Goal: Transaction & Acquisition: Purchase product/service

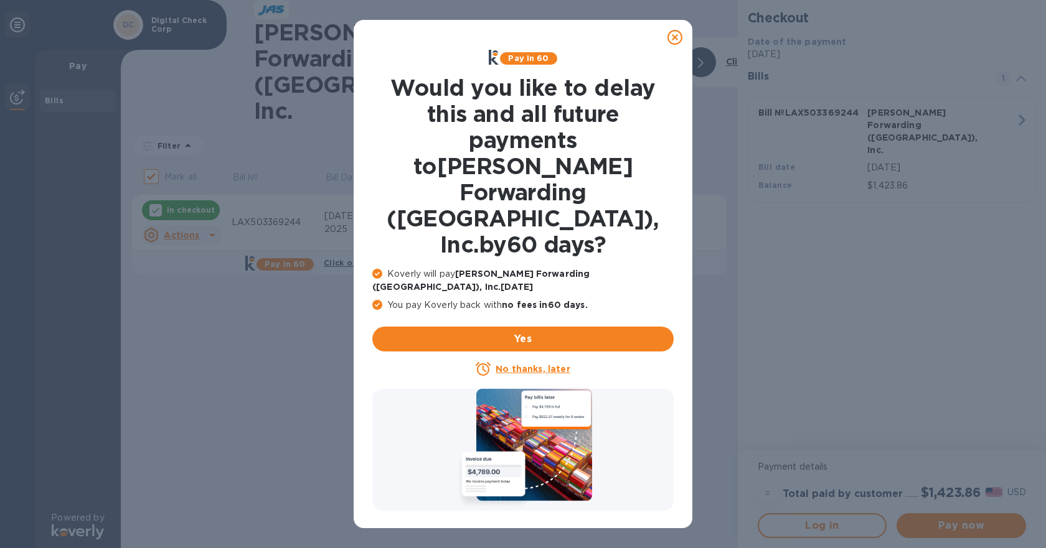
click at [518, 364] on u "No thanks, later" at bounding box center [532, 369] width 74 height 10
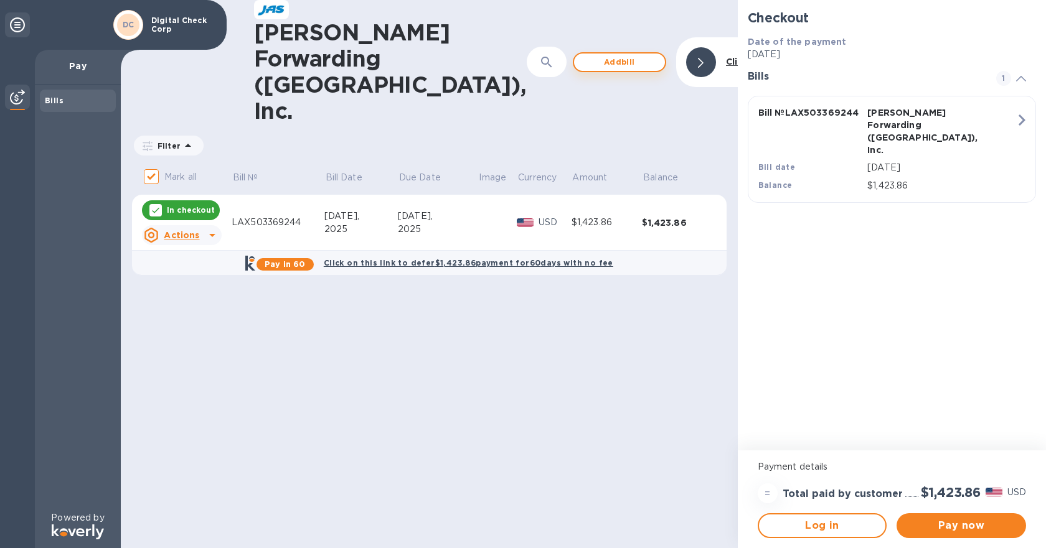
click at [588, 55] on span "Add bill" at bounding box center [619, 62] width 71 height 15
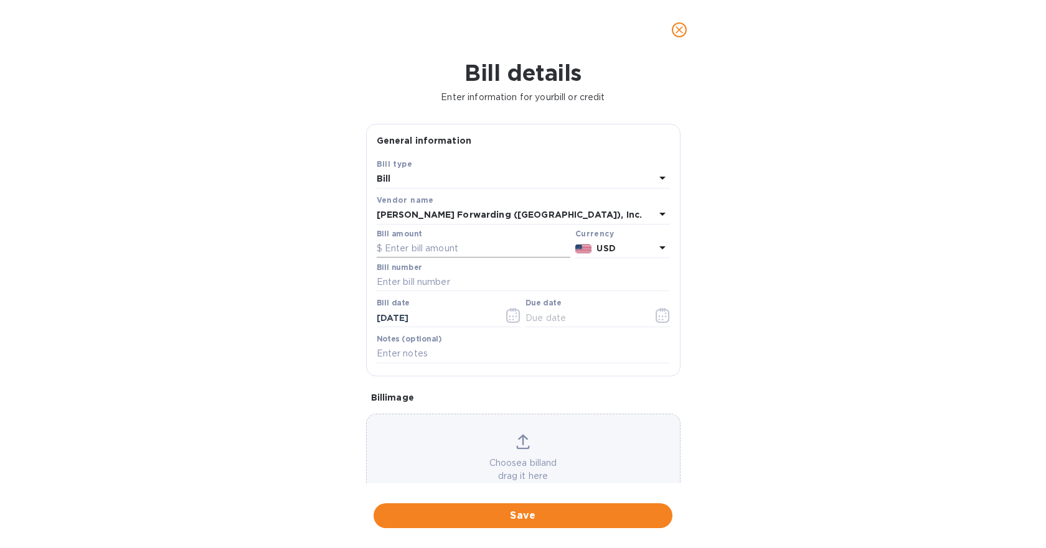
click at [438, 255] on input "text" at bounding box center [474, 249] width 194 height 19
click at [425, 286] on input "text" at bounding box center [523, 282] width 293 height 19
paste input "LAX503369815"
type input "LAX503369815"
click at [422, 243] on input "text" at bounding box center [474, 249] width 194 height 19
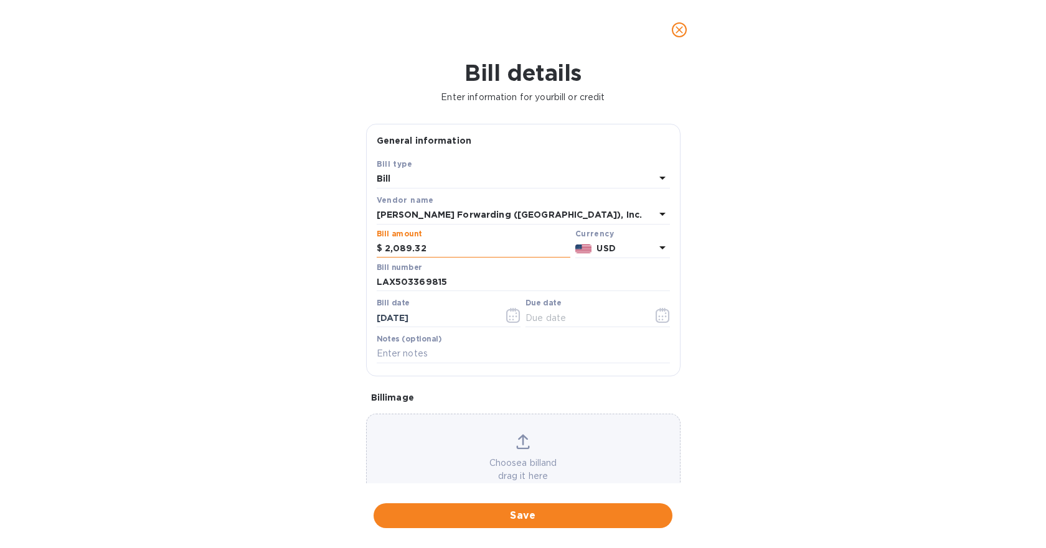
type input "2,089.32"
type input "10/22/5___"
click at [561, 522] on span "Save" at bounding box center [522, 515] width 279 height 15
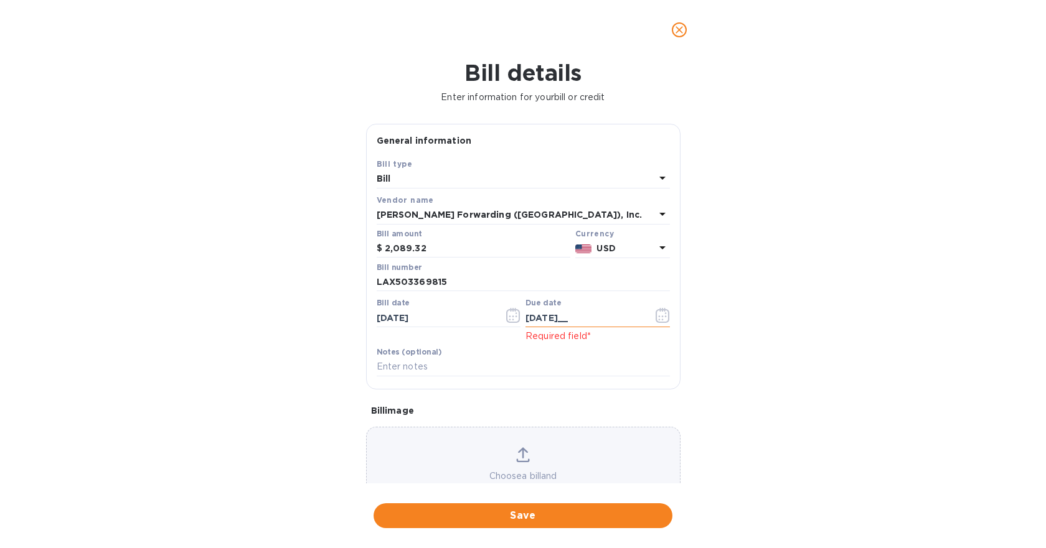
click at [577, 317] on input "[DATE]__" at bounding box center [584, 318] width 118 height 19
click at [556, 317] on input "[DATE]__" at bounding box center [584, 318] width 118 height 19
click at [558, 317] on input "[DATE]__" at bounding box center [584, 318] width 118 height 19
type input "[DATE]"
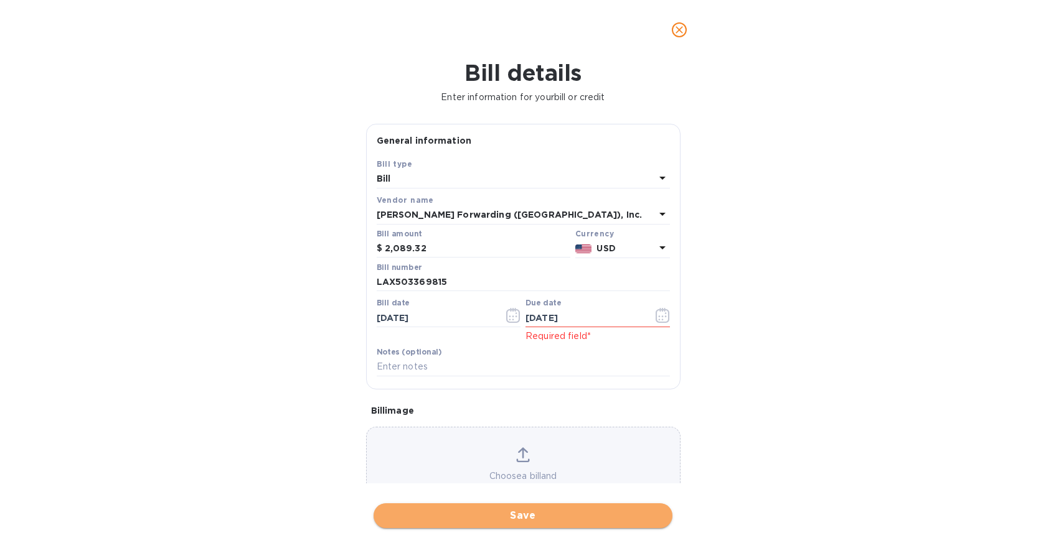
click at [551, 515] on span "Save" at bounding box center [522, 515] width 279 height 15
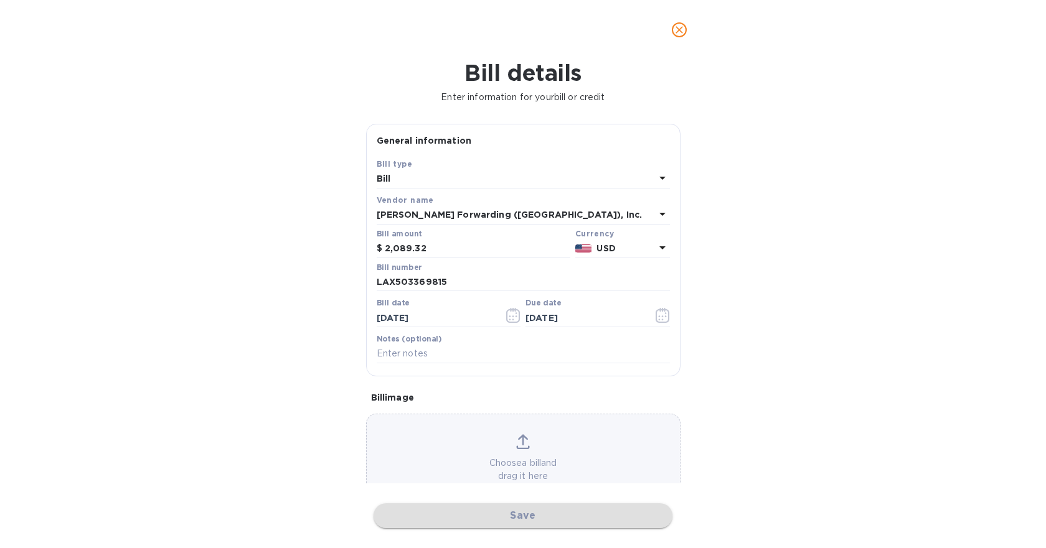
checkbox input "false"
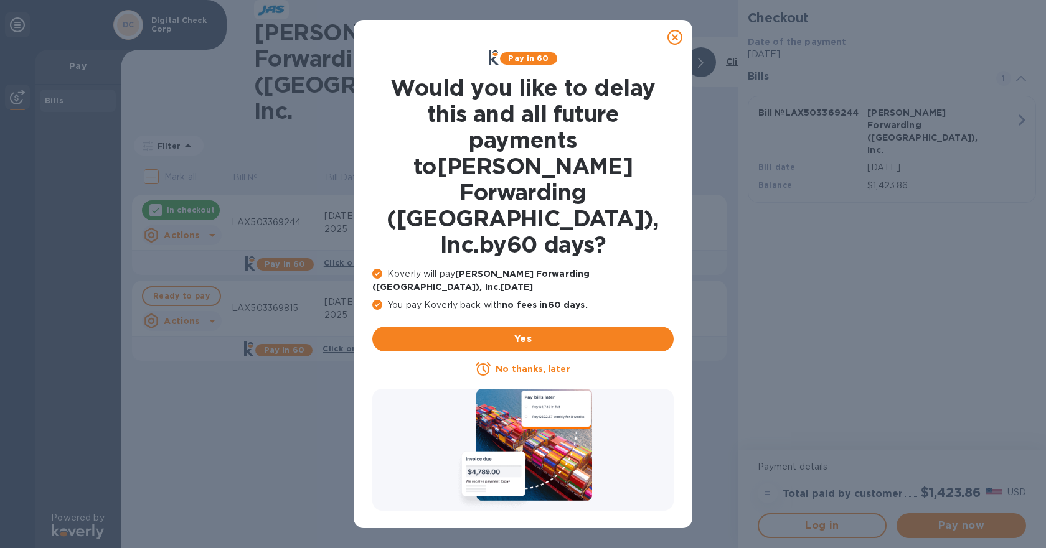
click at [526, 364] on u "No thanks, later" at bounding box center [532, 369] width 74 height 10
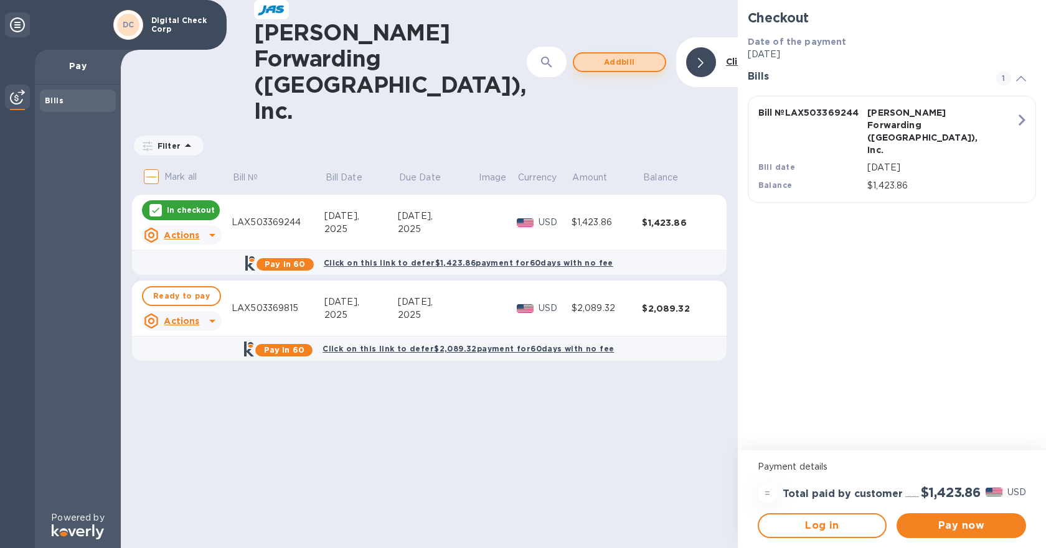
click at [584, 55] on span "Add bill" at bounding box center [619, 62] width 71 height 15
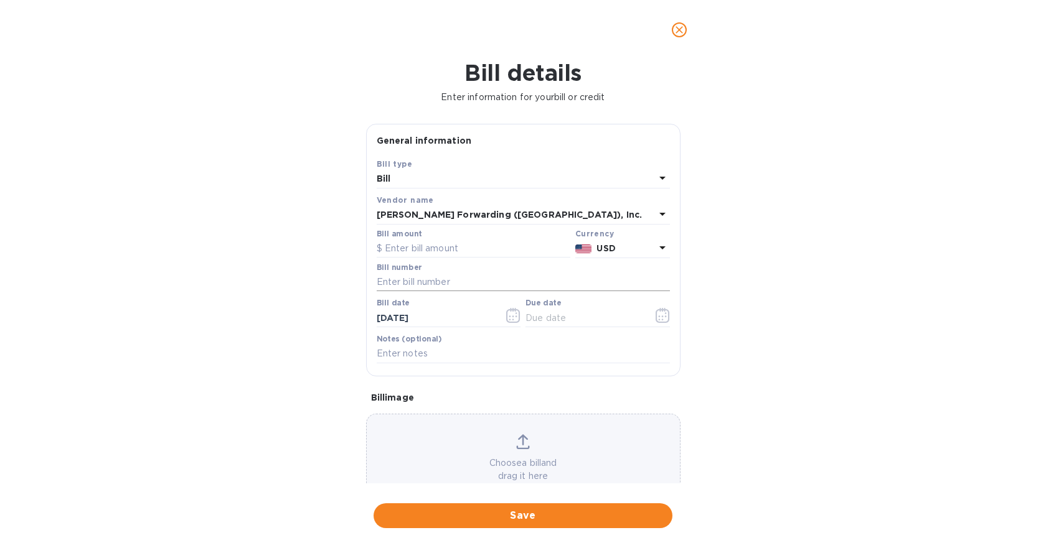
click at [427, 276] on input "text" at bounding box center [523, 282] width 293 height 19
paste input "LAX503369179"
type input "LAX503369179"
click at [428, 255] on input "text" at bounding box center [474, 249] width 194 height 19
type input "608"
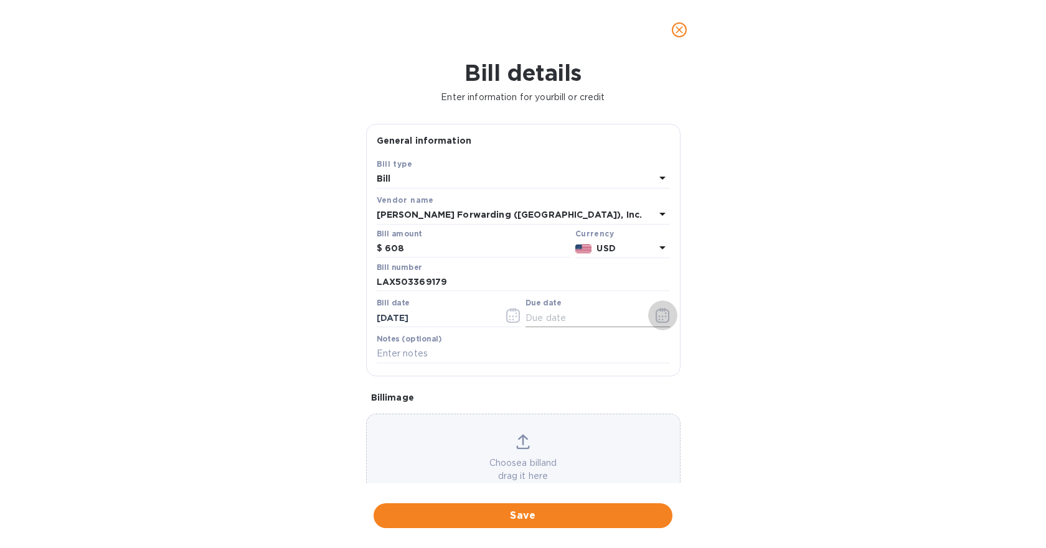
click at [656, 319] on icon "button" at bounding box center [662, 315] width 14 height 15
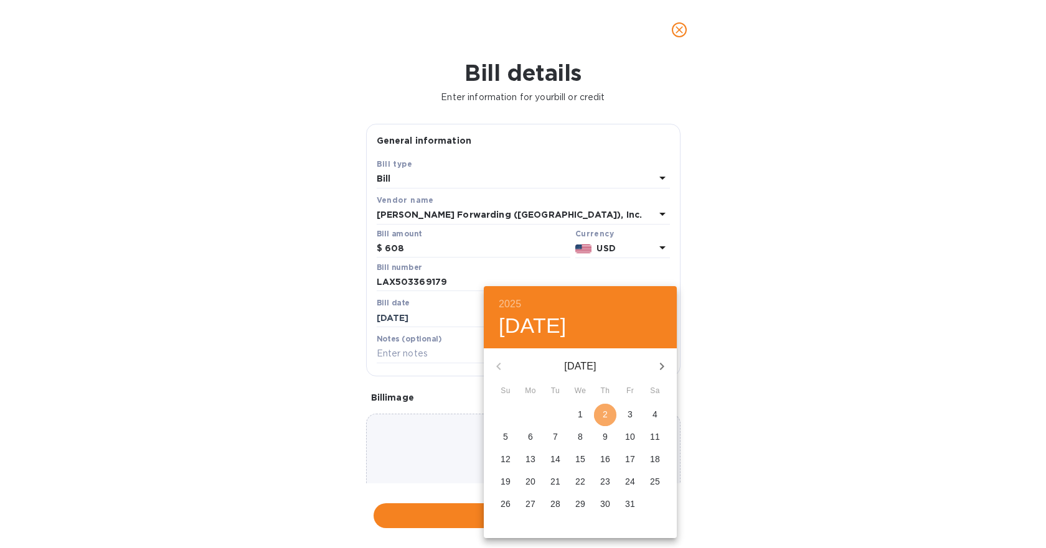
click at [611, 416] on span "2" at bounding box center [605, 414] width 22 height 12
type input "[DATE]"
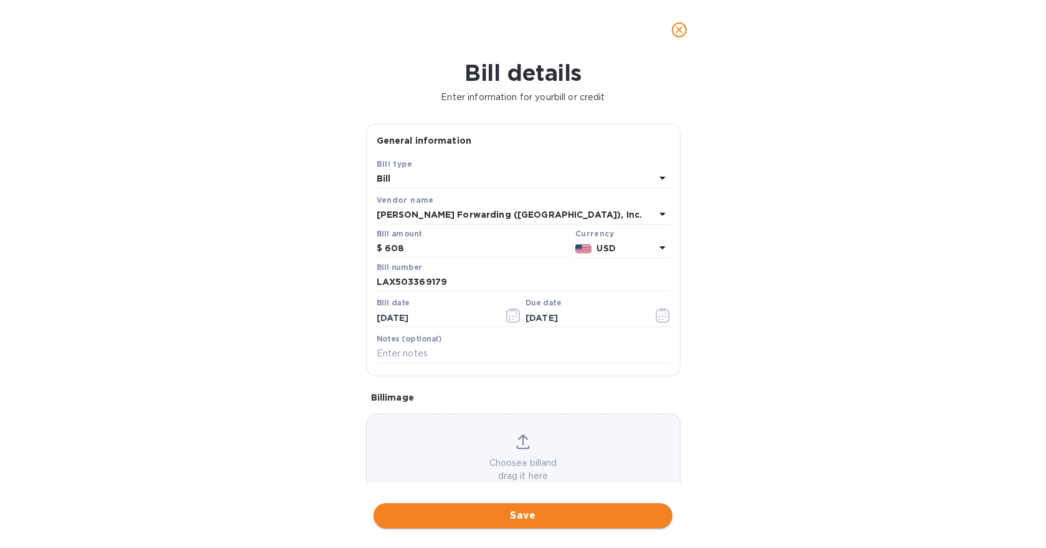
click at [485, 514] on span "Save" at bounding box center [522, 515] width 279 height 15
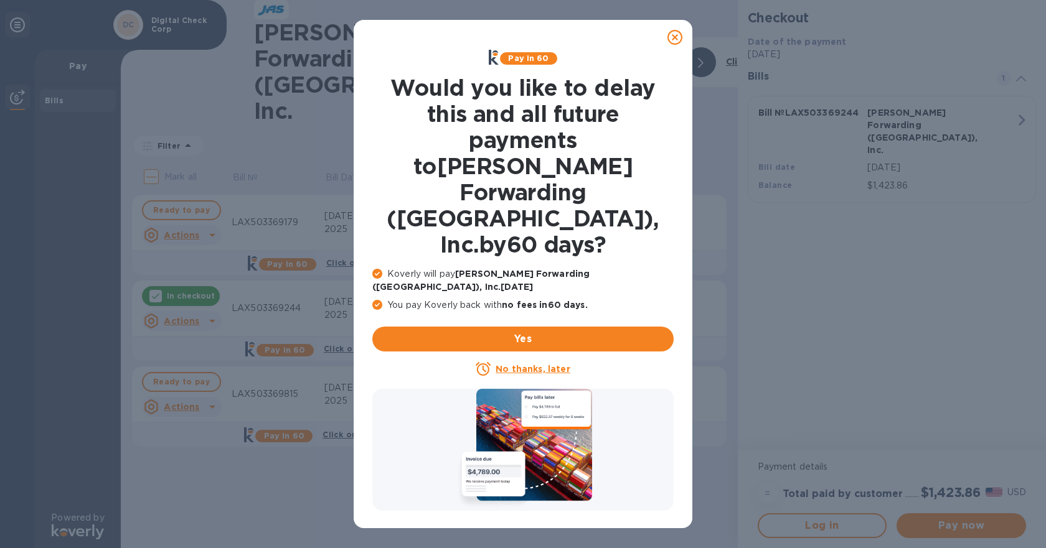
click at [502, 364] on u "No thanks, later" at bounding box center [532, 369] width 74 height 10
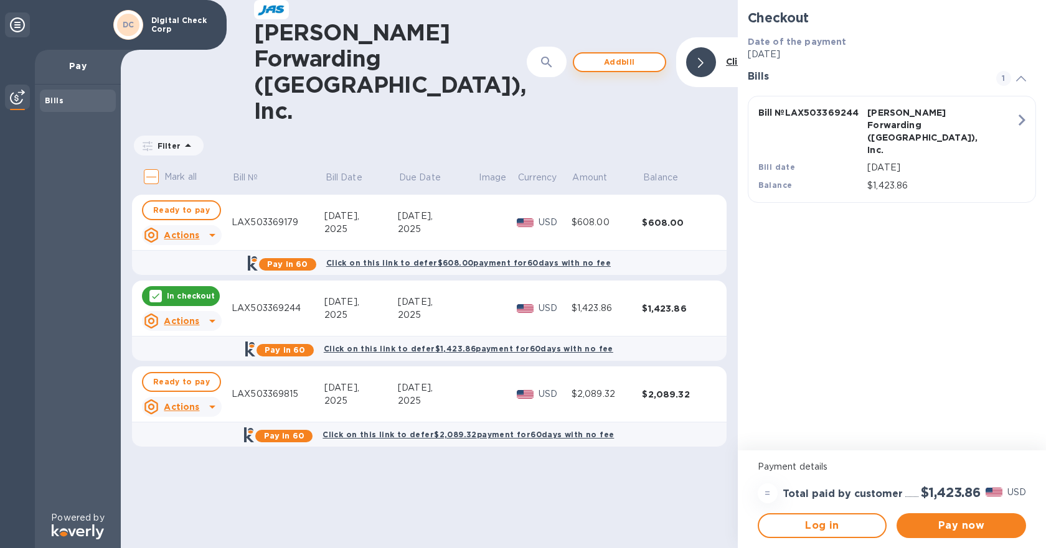
click at [593, 55] on span "Add bill" at bounding box center [619, 62] width 71 height 15
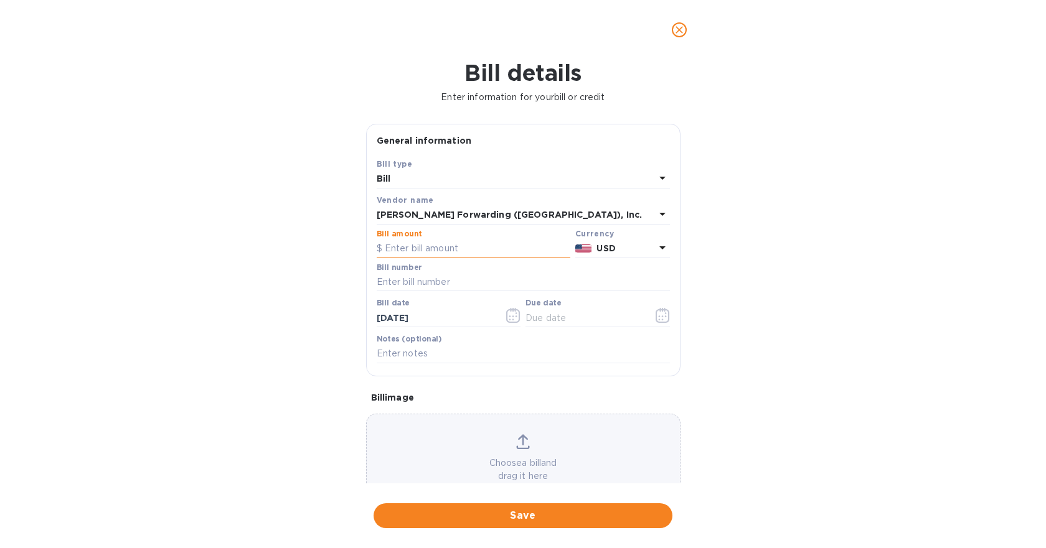
click at [471, 252] on input "text" at bounding box center [474, 249] width 194 height 19
paste input "503,369,252"
type input "503,369,252"
click at [456, 286] on input "text" at bounding box center [523, 282] width 293 height 19
paste input "LAX503369252"
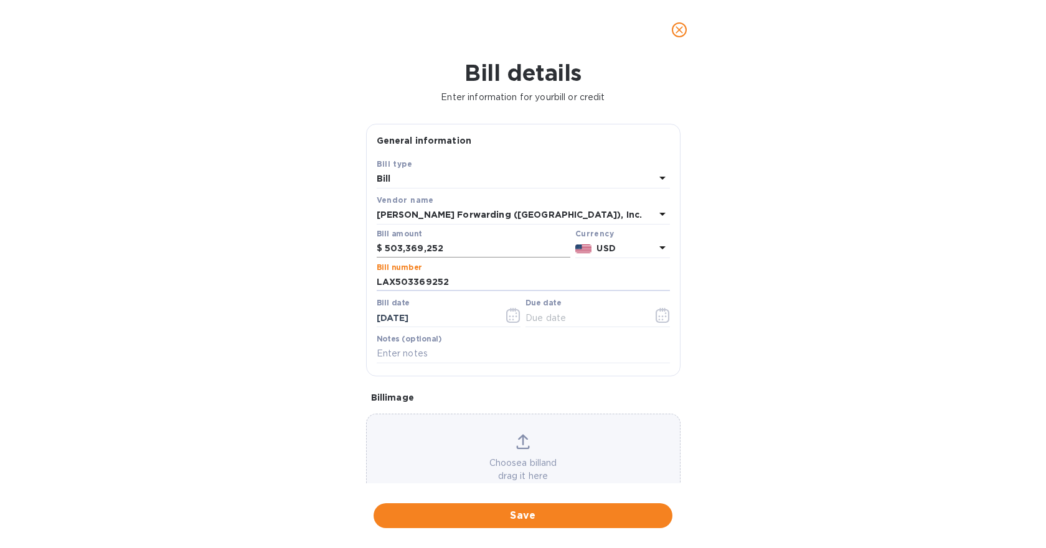
type input "LAX503369252"
drag, startPoint x: 384, startPoint y: 252, endPoint x: 189, endPoint y: 199, distance: 201.8
click at [271, 251] on div "Bill details Enter information for your bill or credit General information Save…" at bounding box center [523, 304] width 1046 height 489
type input "1,472.84"
click at [664, 324] on button "button" at bounding box center [662, 316] width 29 height 30
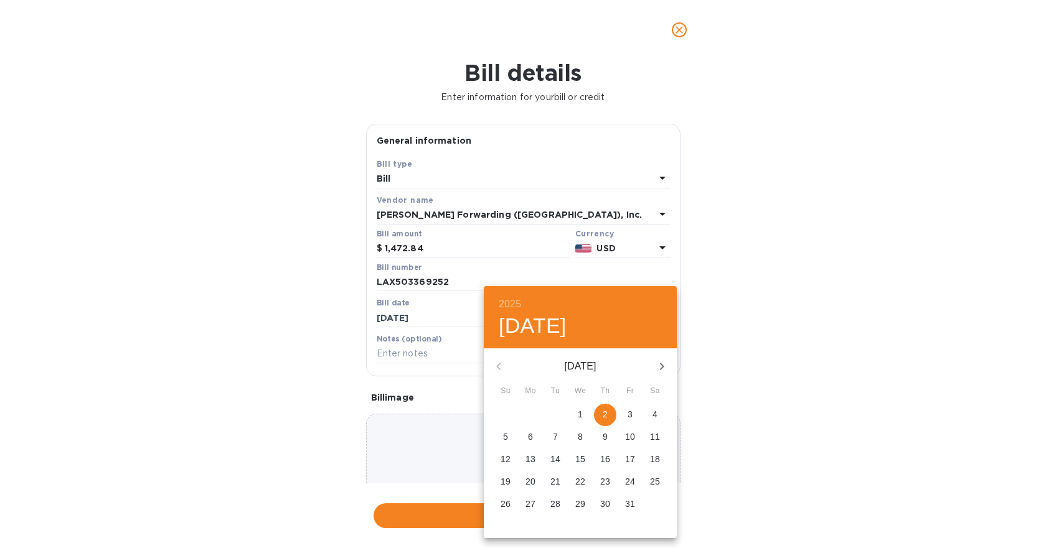
click at [606, 417] on p "2" at bounding box center [604, 414] width 5 height 12
type input "[DATE]"
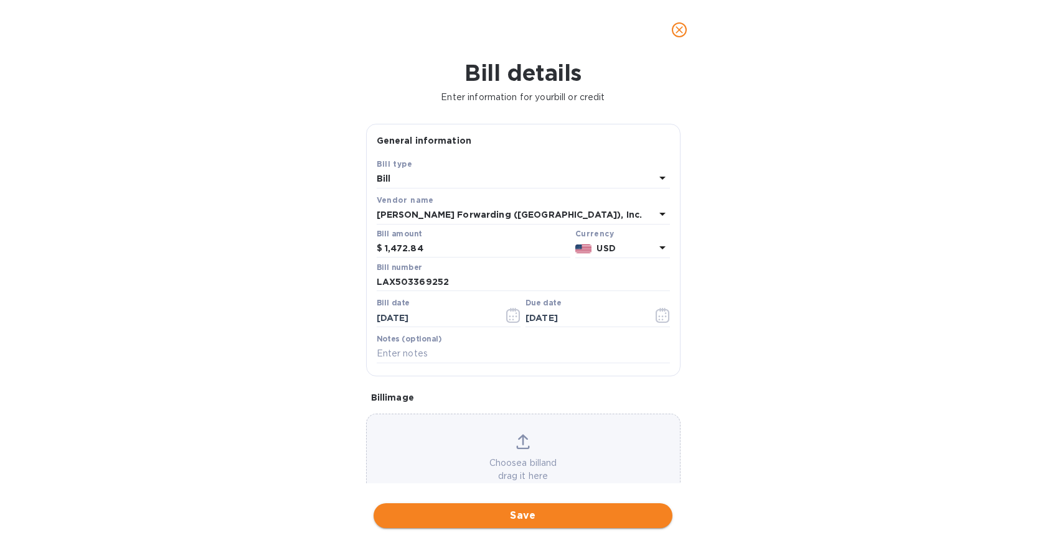
click at [556, 515] on span "Save" at bounding box center [522, 515] width 279 height 15
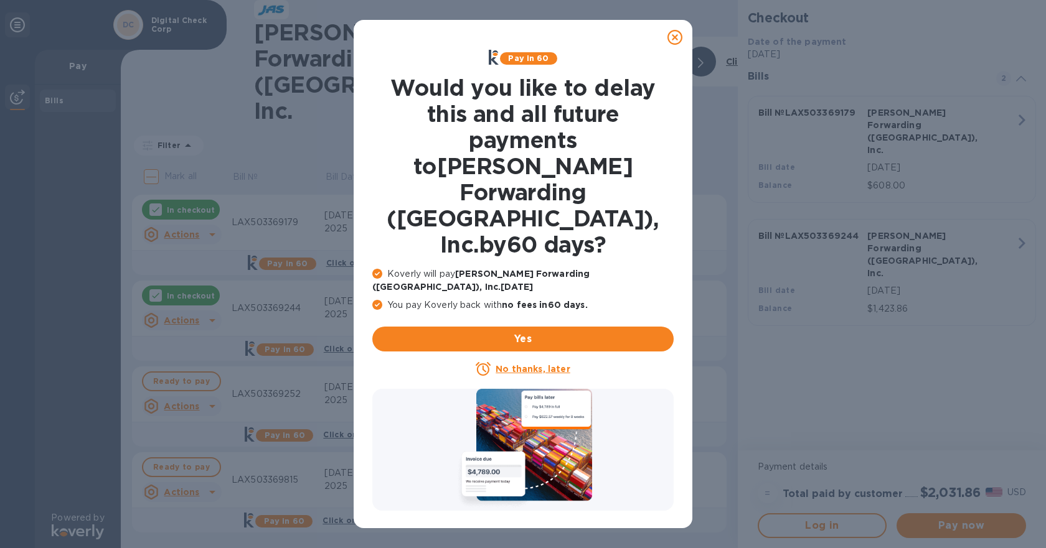
click at [541, 364] on u "No thanks, later" at bounding box center [532, 369] width 74 height 10
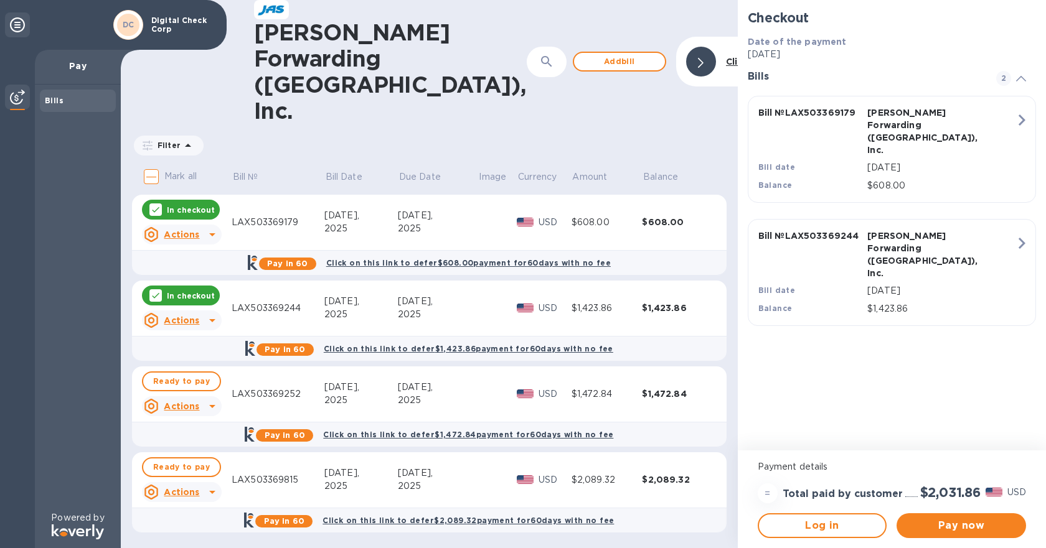
click at [176, 170] on p "Mark all" at bounding box center [180, 176] width 32 height 13
click at [164, 164] on input "Mark all" at bounding box center [151, 177] width 26 height 26
checkbox input "true"
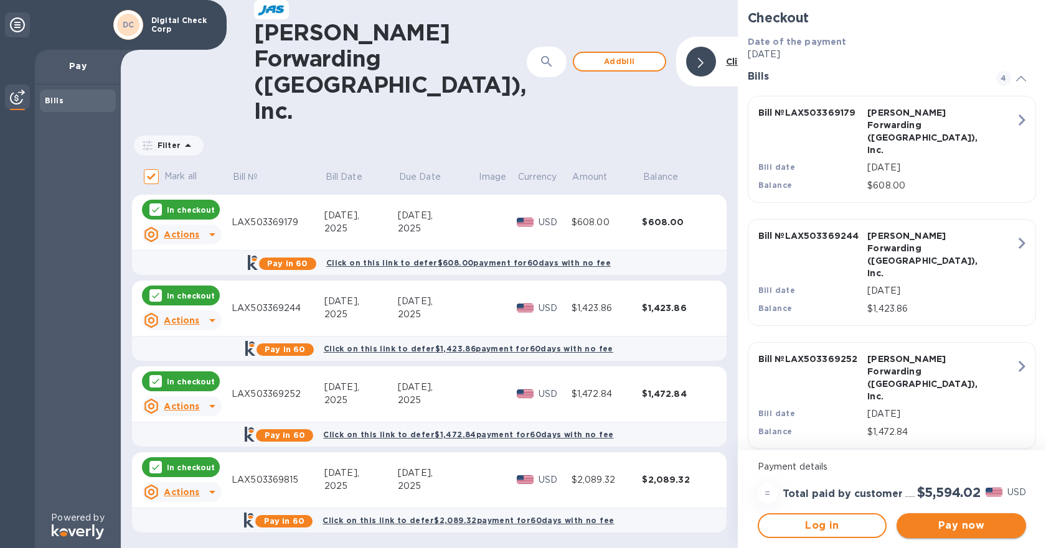
click at [955, 526] on span "Pay now" at bounding box center [961, 525] width 110 height 15
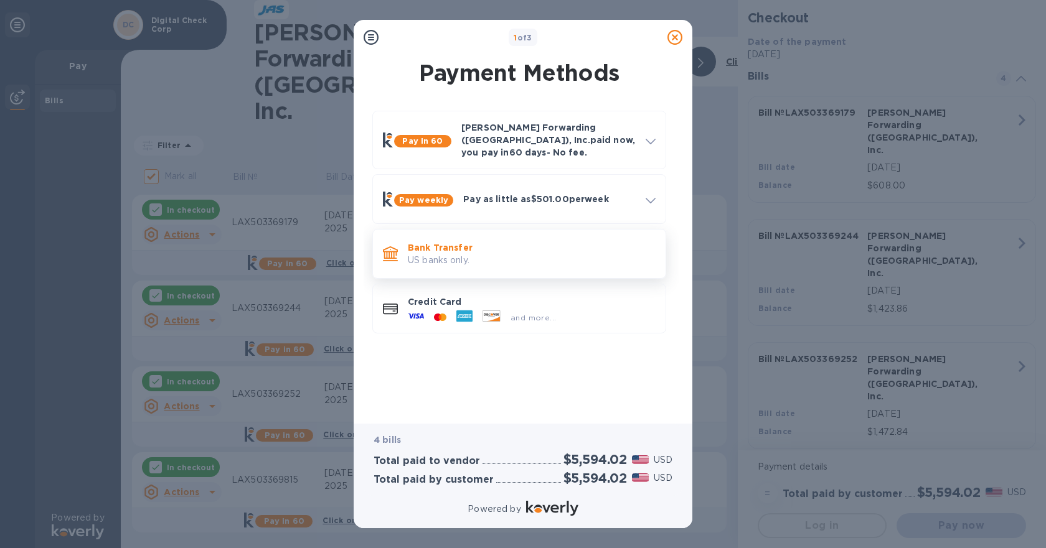
click at [462, 254] on p "US banks only." at bounding box center [532, 260] width 248 height 13
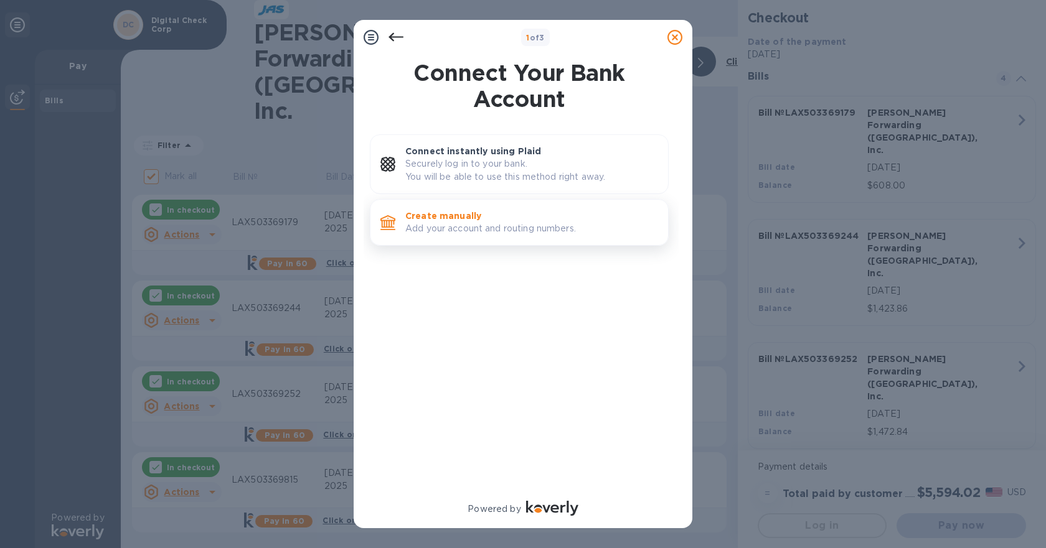
click at [466, 222] on p "Add your account and routing numbers." at bounding box center [531, 228] width 253 height 13
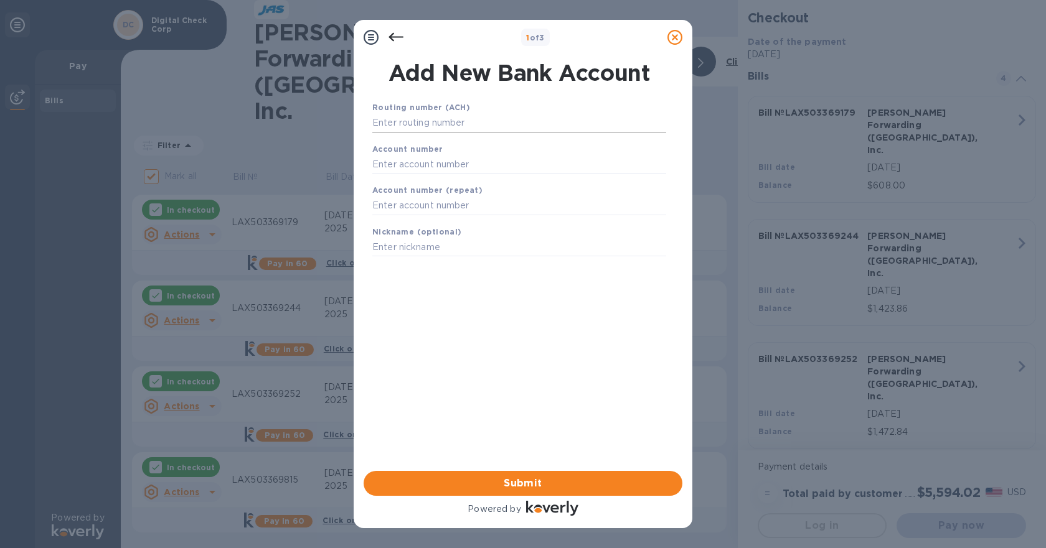
click at [473, 131] on input "text" at bounding box center [519, 123] width 294 height 19
type input "071000288"
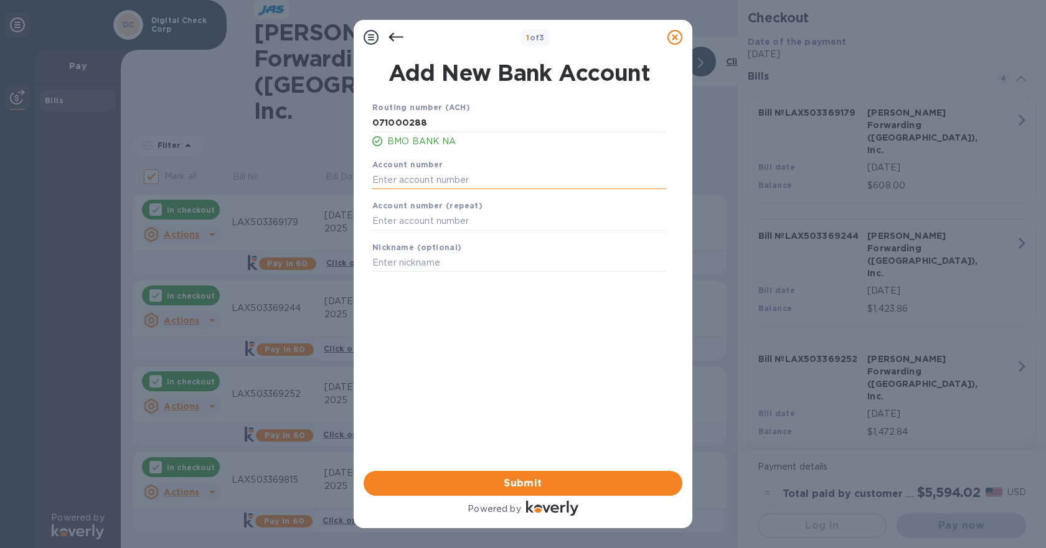
click at [454, 178] on input "text" at bounding box center [519, 180] width 294 height 19
type input "2415388"
click at [442, 224] on input "text" at bounding box center [519, 221] width 294 height 19
type input "2415388"
click at [526, 482] on span "Submit" at bounding box center [522, 483] width 299 height 15
